Goal: Information Seeking & Learning: Find specific page/section

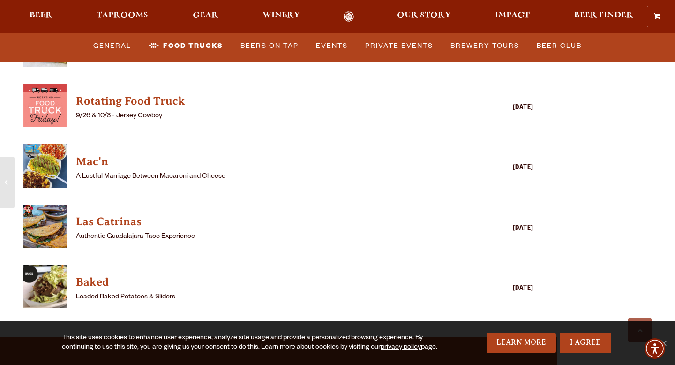
scroll to position [2563, 0]
click at [87, 154] on h4 "Mac'n" at bounding box center [265, 161] width 378 height 15
click at [119, 214] on h4 "Las Catrinas" at bounding box center [265, 221] width 378 height 15
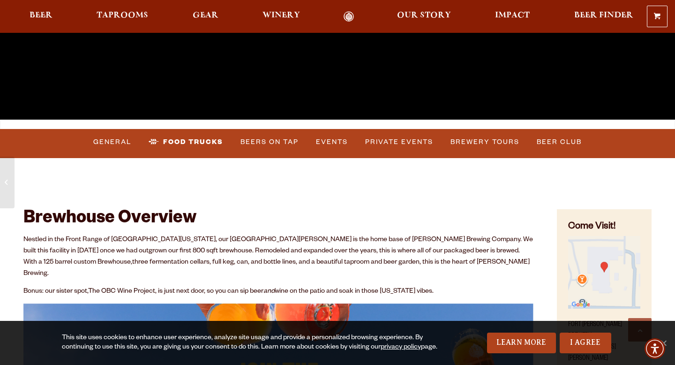
scroll to position [261, 0]
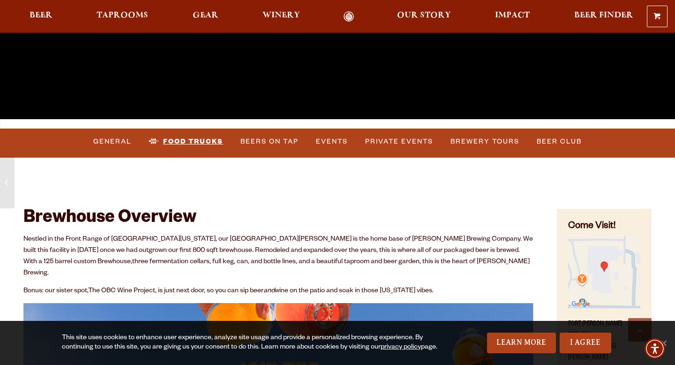
click at [191, 142] on link "Food Trucks" at bounding box center [186, 142] width 82 height 22
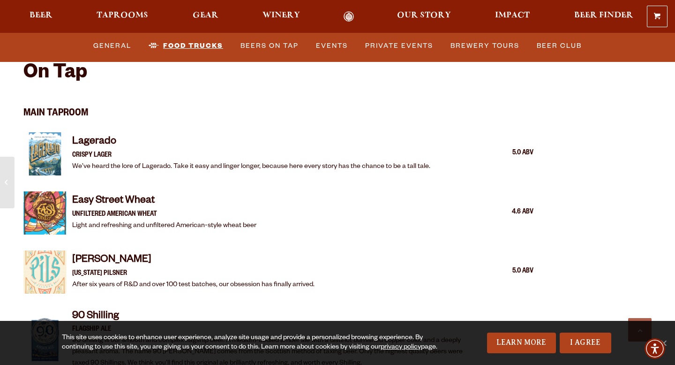
scroll to position [482, 0]
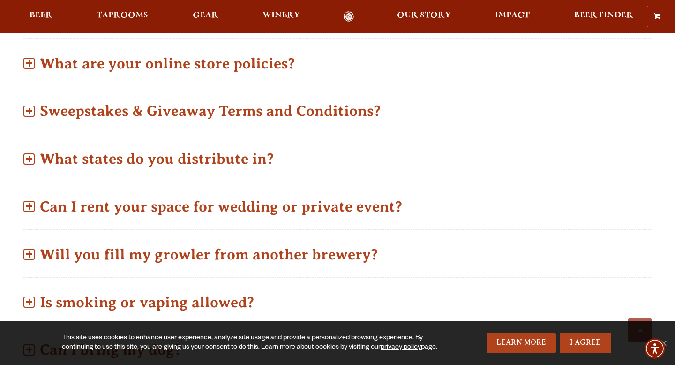
scroll to position [510, 0]
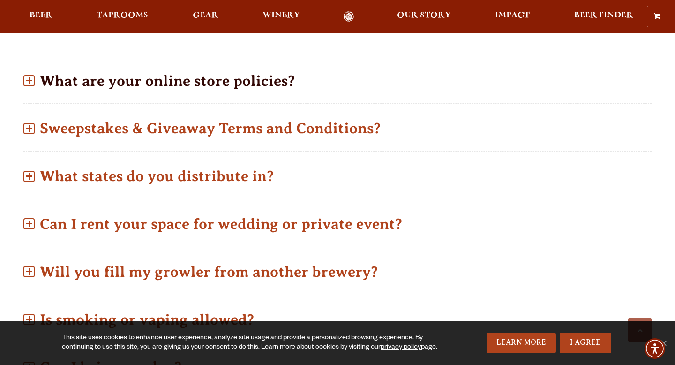
click at [36, 91] on p "What are your online store policies?" at bounding box center [337, 80] width 628 height 33
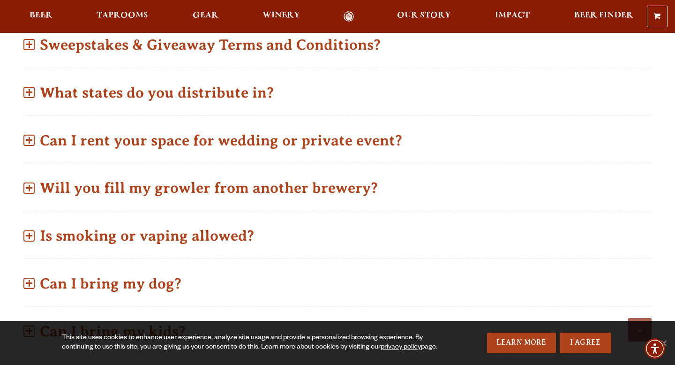
scroll to position [670, 0]
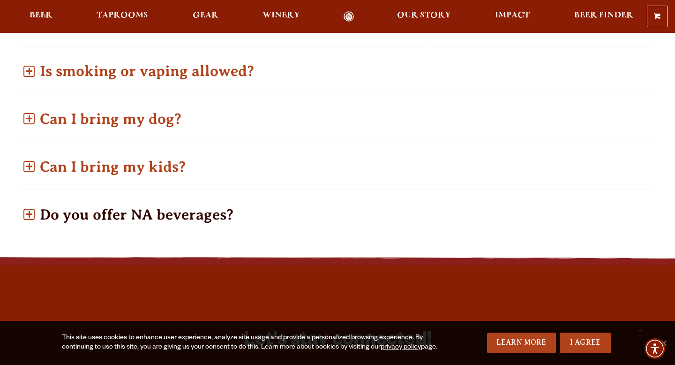
click at [31, 210] on span at bounding box center [28, 214] width 11 height 11
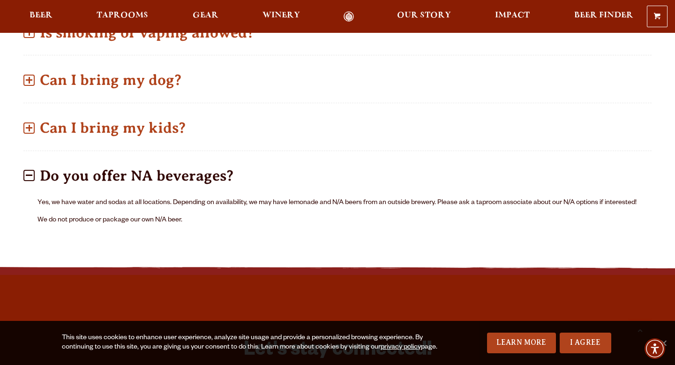
scroll to position [791, 0]
